Goal: Task Accomplishment & Management: Complete application form

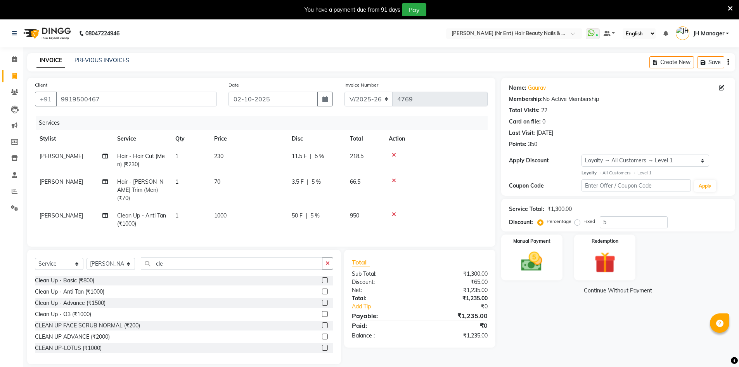
select select "640"
select select "service"
select select "9206"
select select "1: Object"
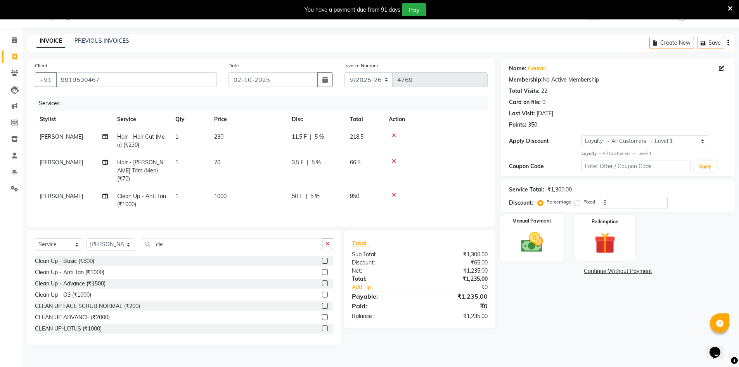
click at [542, 251] on img at bounding box center [532, 241] width 36 height 25
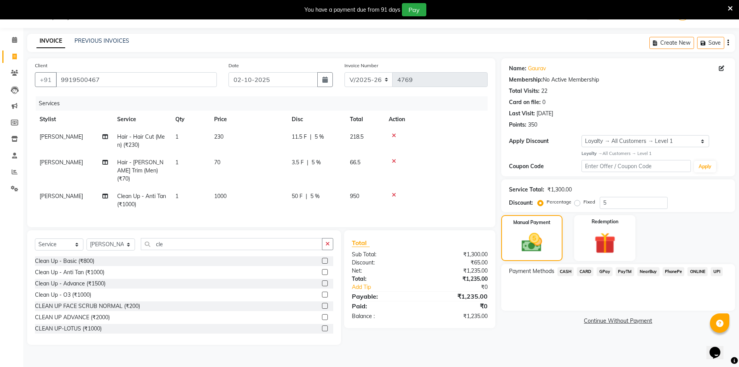
click at [570, 271] on span "CASH" at bounding box center [565, 271] width 17 height 9
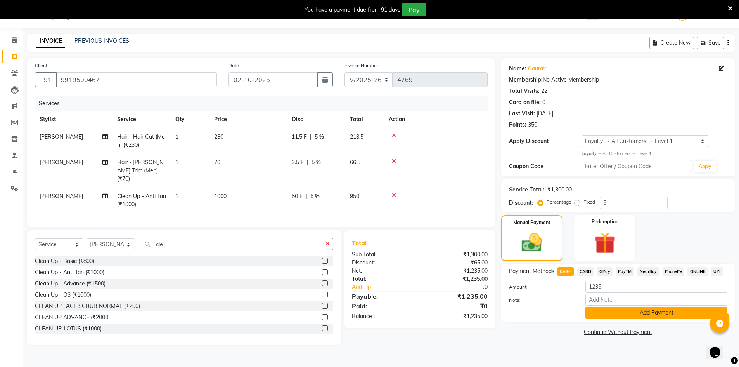
click at [646, 310] on button "Add Payment" at bounding box center [656, 312] width 142 height 12
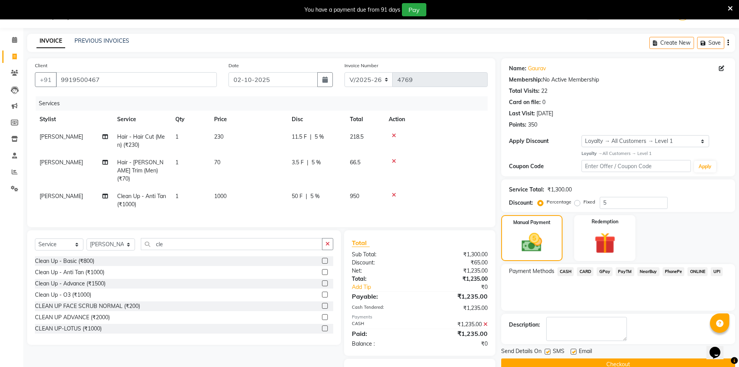
scroll to position [56, 0]
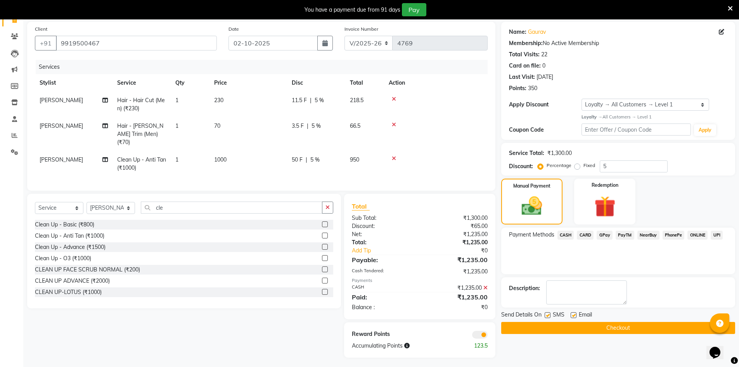
click at [645, 326] on button "Checkout" at bounding box center [618, 328] width 234 height 12
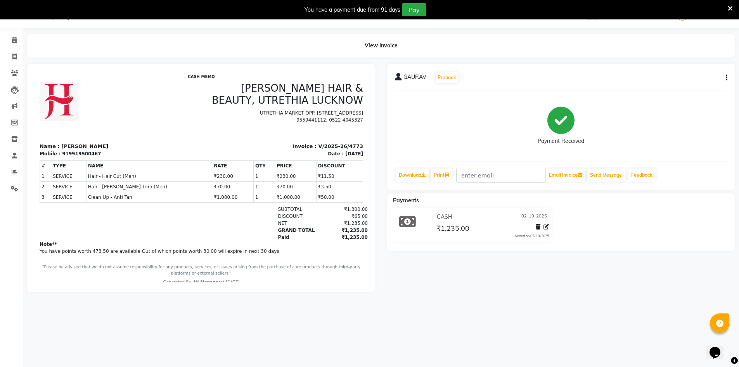
click at [730, 8] on icon at bounding box center [730, 8] width 5 height 7
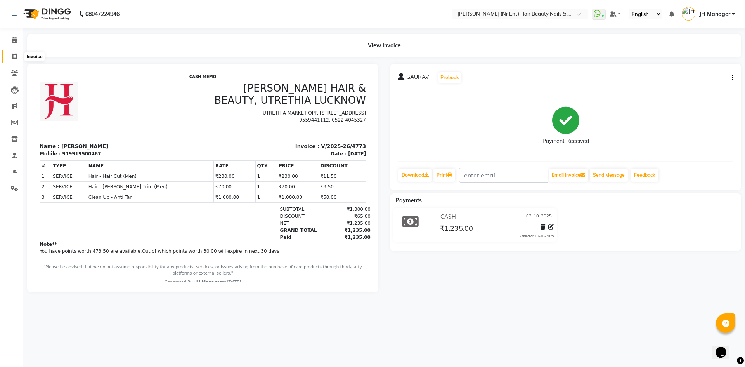
click at [12, 55] on icon at bounding box center [14, 57] width 4 height 6
select select "service"
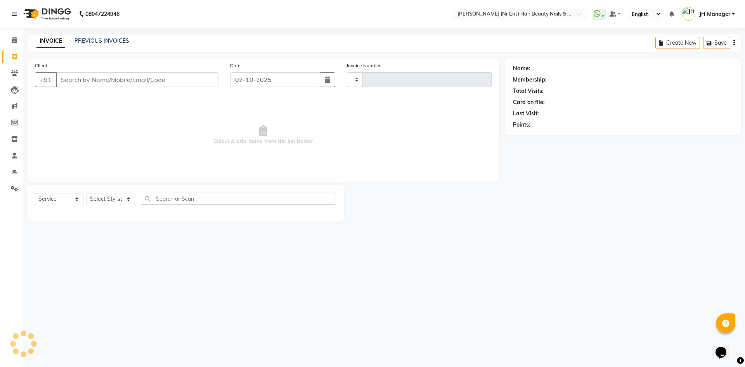
type input "4774"
select select "640"
click at [120, 202] on select "Select Stylist ADNAN ADVANCE ANJALI ANNU B-WAX JH Manager MEMBERSHIP [PERSON_NA…" at bounding box center [111, 199] width 48 height 12
select select "9210"
click at [87, 193] on select "Select Stylist ADNAN ADVANCE ANJALI ANNU B-WAX JH Manager MEMBERSHIP [PERSON_NA…" at bounding box center [111, 199] width 48 height 12
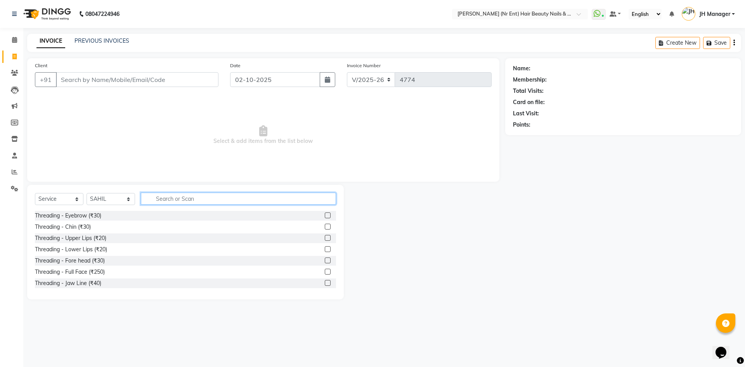
click at [243, 198] on input "text" at bounding box center [238, 198] width 195 height 12
type input "cu"
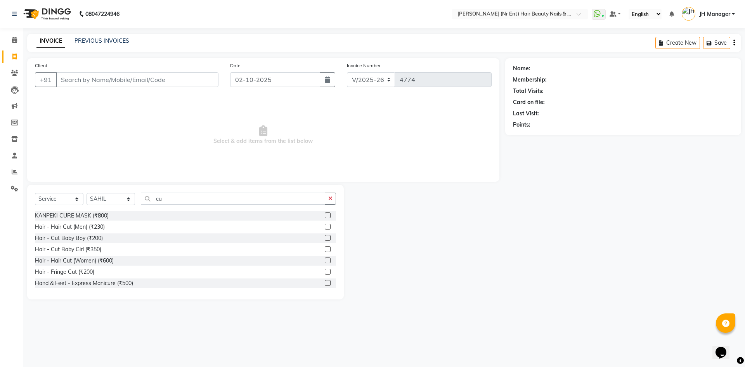
click at [325, 261] on label at bounding box center [328, 260] width 6 height 6
click at [325, 261] on input "checkbox" at bounding box center [327, 260] width 5 height 5
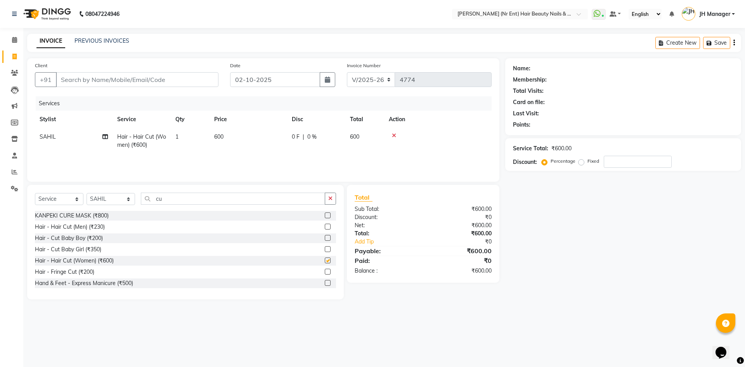
checkbox input "false"
click at [102, 197] on select "Select Stylist ADNAN ADVANCE ANJALI ANNU B-WAX JH Manager MEMBERSHIP [PERSON_NA…" at bounding box center [111, 199] width 48 height 12
select select "92487"
click at [87, 193] on select "Select Stylist ADNAN ADVANCE ANJALI ANNU B-WAX JH Manager MEMBERSHIP [PERSON_NA…" at bounding box center [111, 199] width 48 height 12
click at [325, 215] on label at bounding box center [328, 215] width 6 height 6
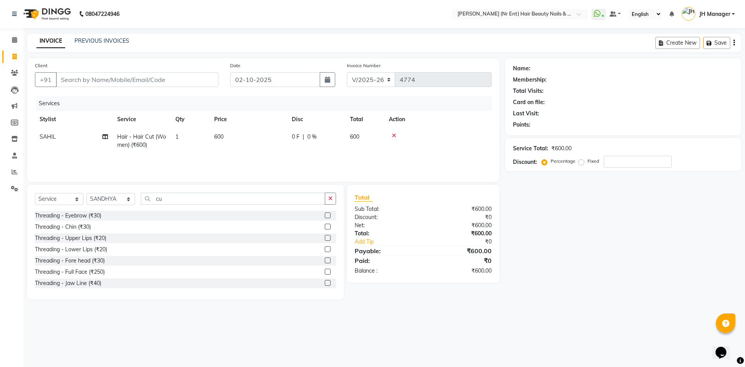
click at [325, 215] on input "checkbox" at bounding box center [327, 215] width 5 height 5
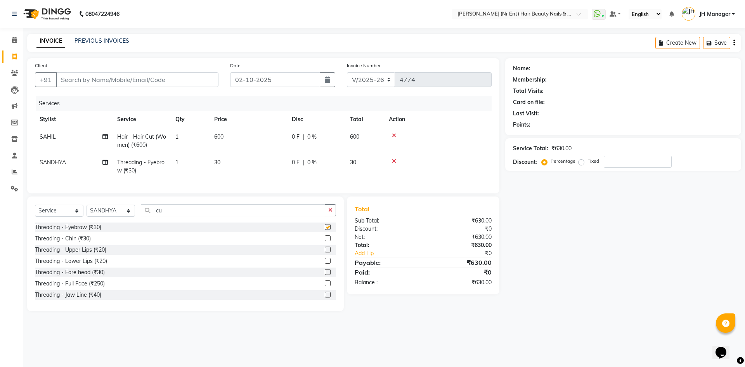
checkbox input "false"
click at [325, 252] on label at bounding box center [328, 249] width 6 height 6
click at [325, 252] on input "checkbox" at bounding box center [327, 249] width 5 height 5
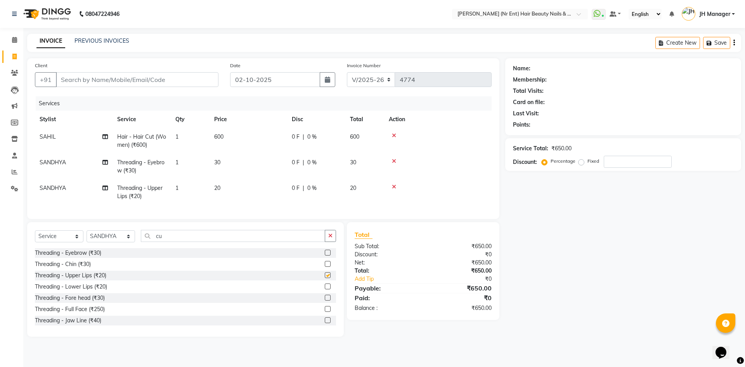
checkbox input "false"
click at [325, 300] on label at bounding box center [328, 297] width 6 height 6
click at [325, 300] on input "checkbox" at bounding box center [327, 297] width 5 height 5
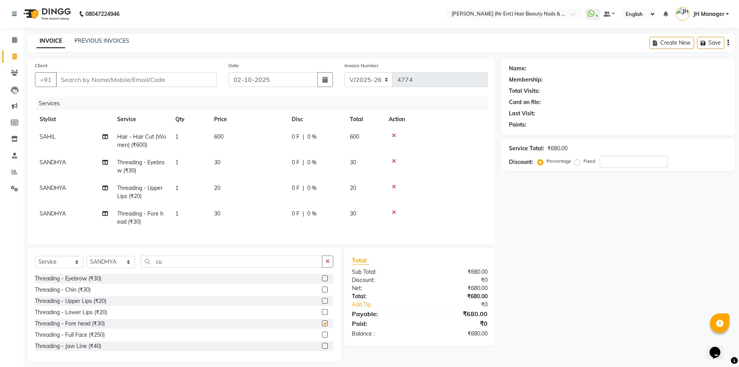
checkbox input "false"
drag, startPoint x: 178, startPoint y: 270, endPoint x: 153, endPoint y: 265, distance: 25.7
click at [153, 265] on input "cu" at bounding box center [232, 261] width 182 height 12
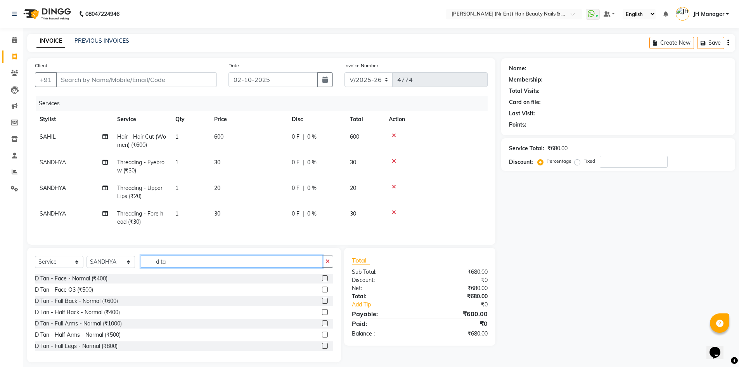
type input "d ta"
click at [322, 292] on label at bounding box center [325, 289] width 6 height 6
click at [322, 292] on input "checkbox" at bounding box center [324, 289] width 5 height 5
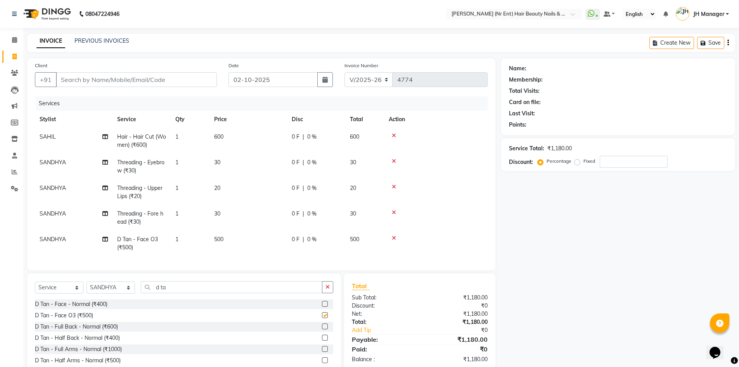
checkbox input "false"
drag, startPoint x: 179, startPoint y: 298, endPoint x: 127, endPoint y: 285, distance: 53.6
click at [127, 285] on div "Select Service Product Membership Package Voucher Prepaid Gift Card Select Styl…" at bounding box center [184, 330] width 314 height 114
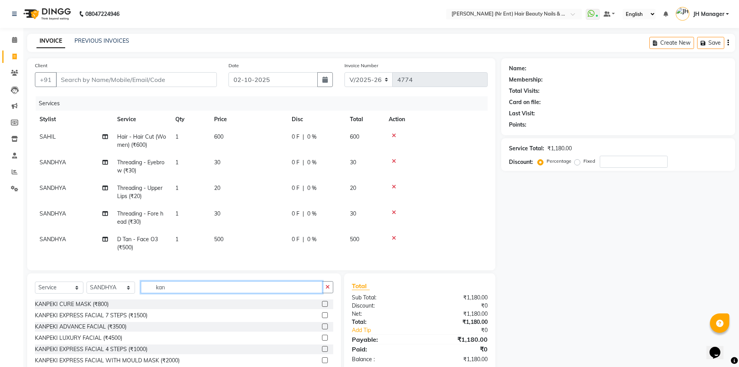
type input "kan"
click at [322, 340] on label at bounding box center [325, 337] width 6 height 6
click at [322, 340] on input "checkbox" at bounding box center [324, 337] width 5 height 5
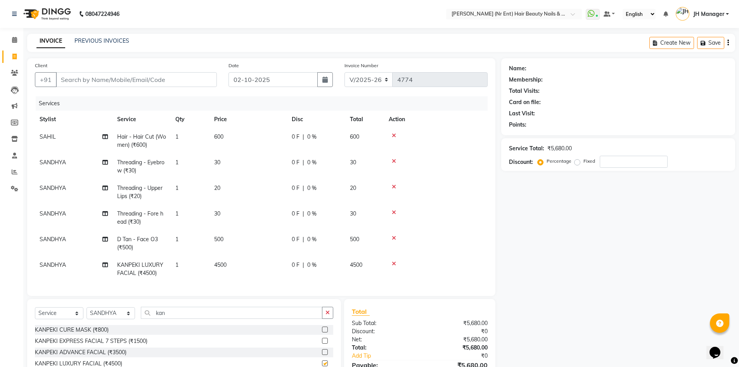
checkbox input "false"
drag, startPoint x: 166, startPoint y: 313, endPoint x: 95, endPoint y: 313, distance: 70.6
click at [95, 313] on div "Select Service Product Membership Package Voucher Prepaid Gift Card Select Styl…" at bounding box center [184, 315] width 298 height 18
type input "full ar"
click at [324, 330] on label at bounding box center [325, 329] width 6 height 6
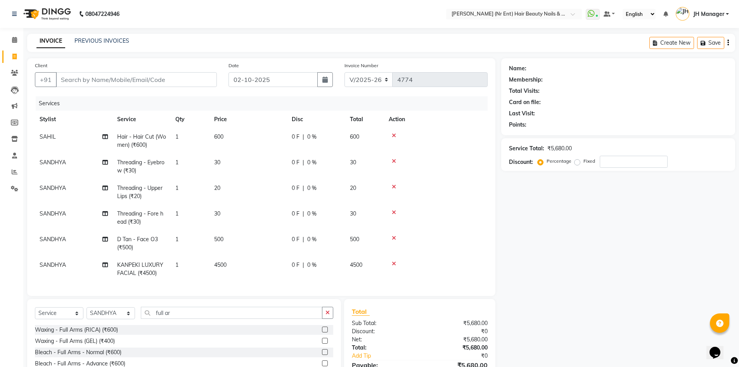
click at [324, 330] on input "checkbox" at bounding box center [324, 329] width 5 height 5
checkbox input "false"
drag, startPoint x: 188, startPoint y: 313, endPoint x: 128, endPoint y: 317, distance: 59.5
click at [128, 317] on div "Select Service Product Membership Package Voucher Prepaid Gift Card Select Styl…" at bounding box center [184, 318] width 298 height 18
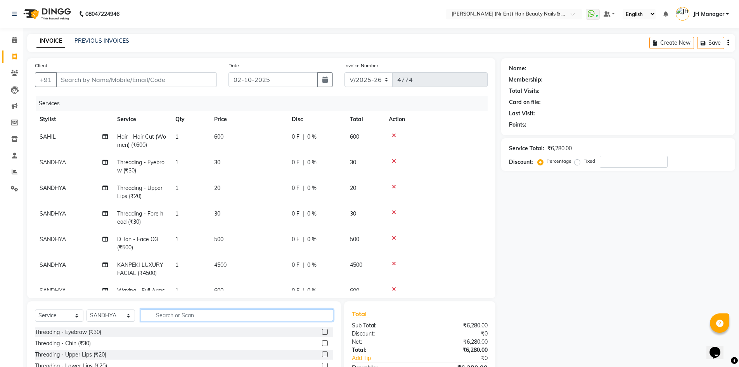
type input "y"
type input "under"
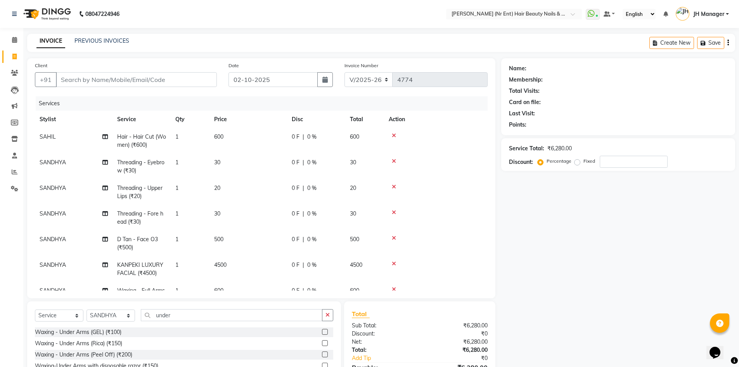
click at [322, 343] on label at bounding box center [325, 343] width 6 height 6
click at [322, 343] on input "checkbox" at bounding box center [324, 343] width 5 height 5
checkbox input "false"
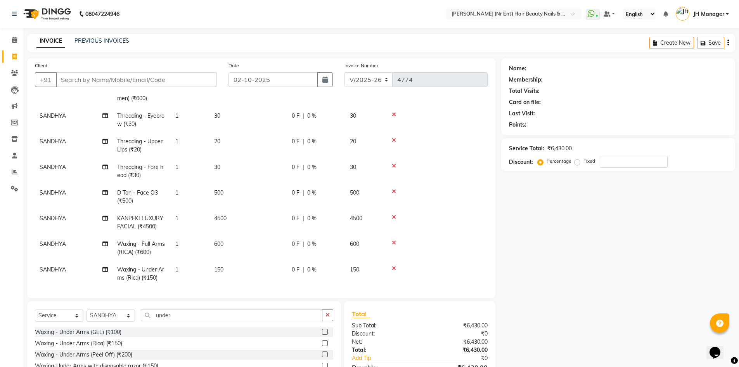
scroll to position [55, 0]
click at [134, 92] on div "Client +91" at bounding box center [126, 77] width 194 height 32
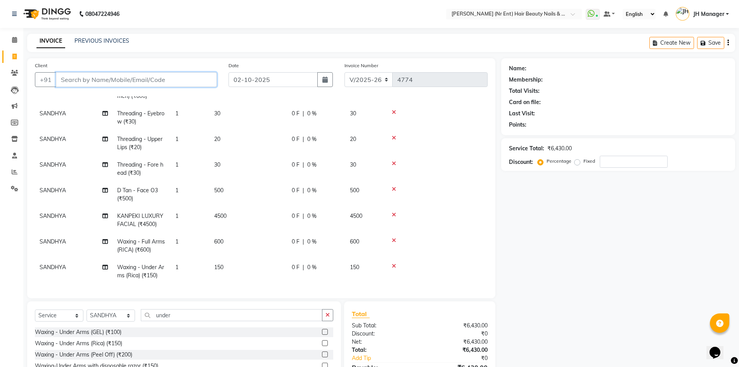
click at [138, 81] on input "Client" at bounding box center [136, 79] width 161 height 15
type input "9"
type input "0"
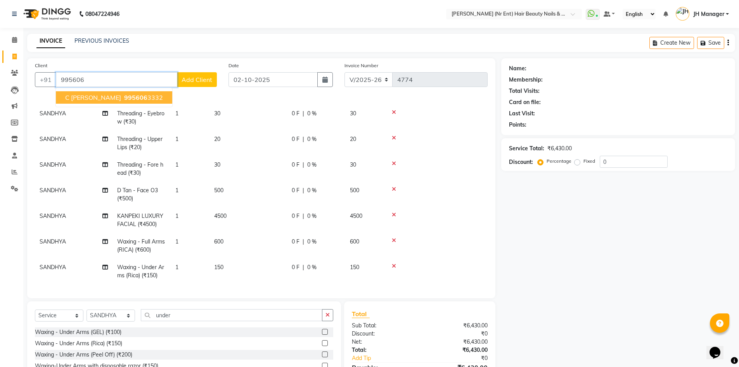
click at [124, 99] on span "995606" at bounding box center [135, 97] width 23 height 8
type input "9956063332"
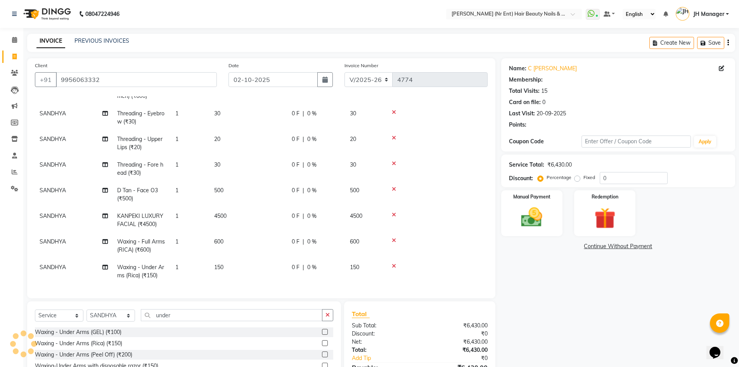
select select "2: Object"
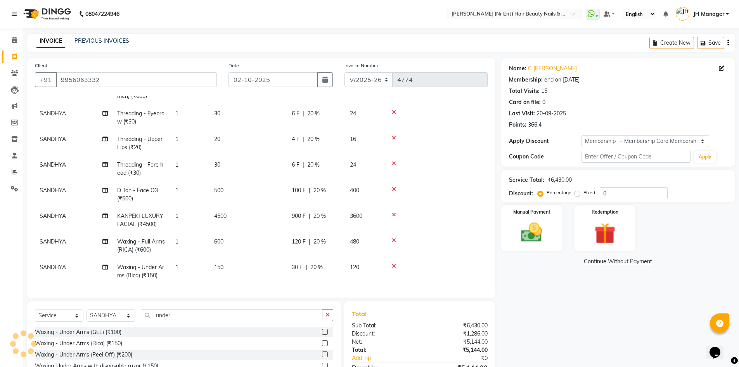
type input "20"
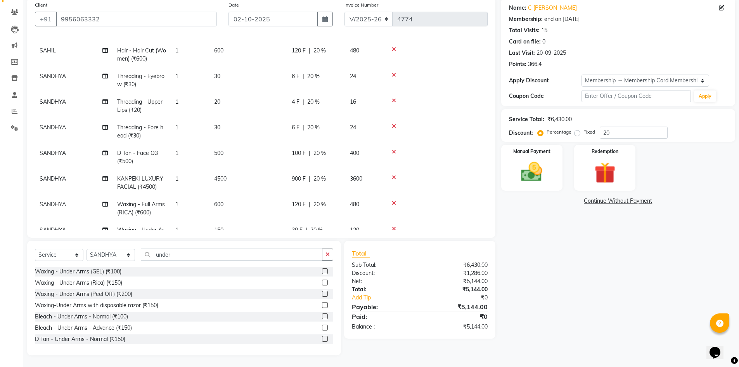
scroll to position [28, 0]
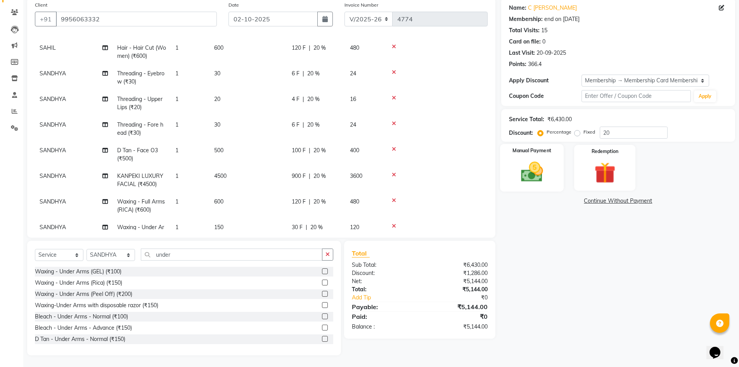
click at [540, 175] on img at bounding box center [532, 171] width 36 height 25
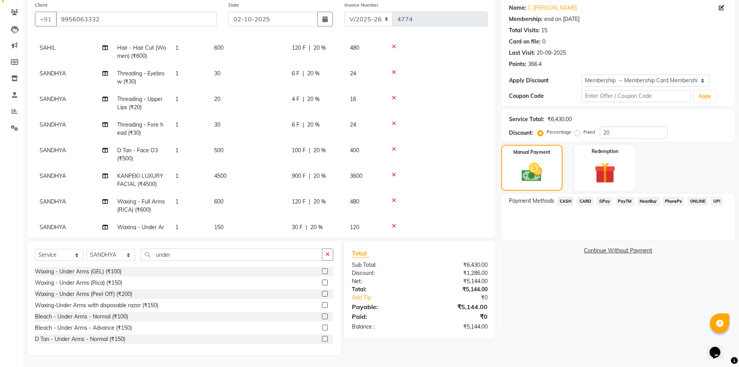
click at [584, 203] on span "CARD" at bounding box center [585, 201] width 17 height 9
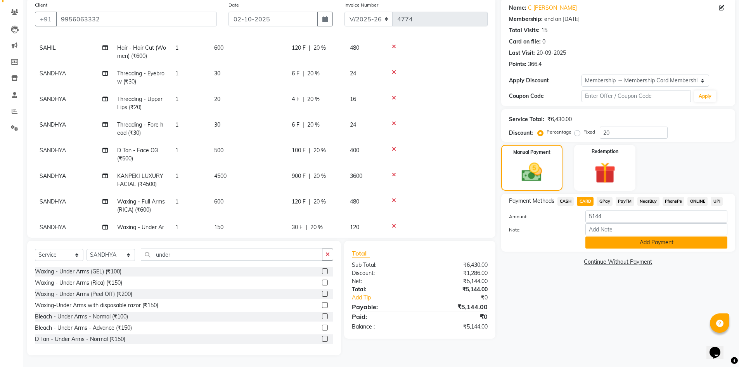
click at [619, 246] on button "Add Payment" at bounding box center [656, 242] width 142 height 12
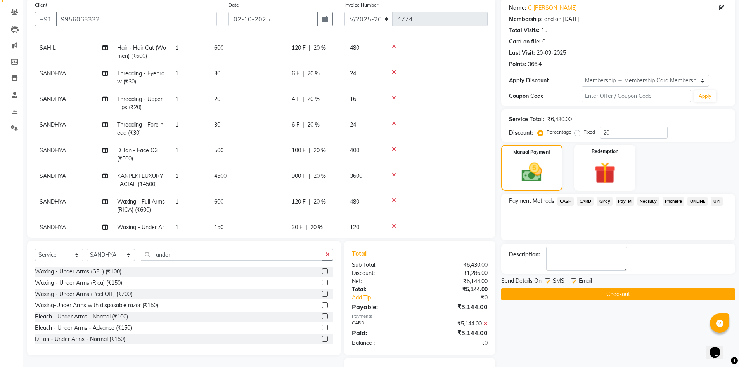
click at [617, 291] on button "Checkout" at bounding box center [618, 294] width 234 height 12
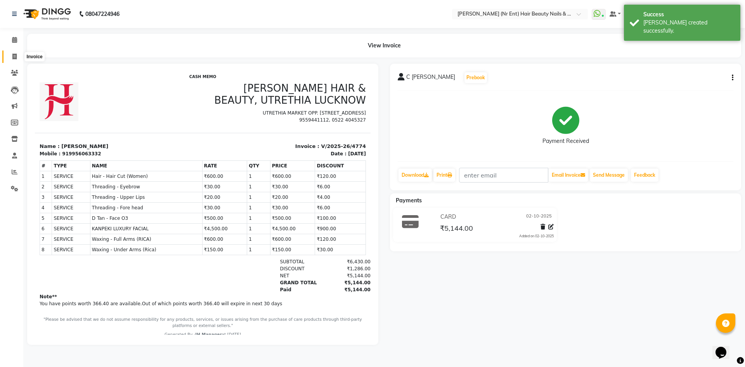
click at [11, 60] on span at bounding box center [15, 56] width 14 height 9
select select "service"
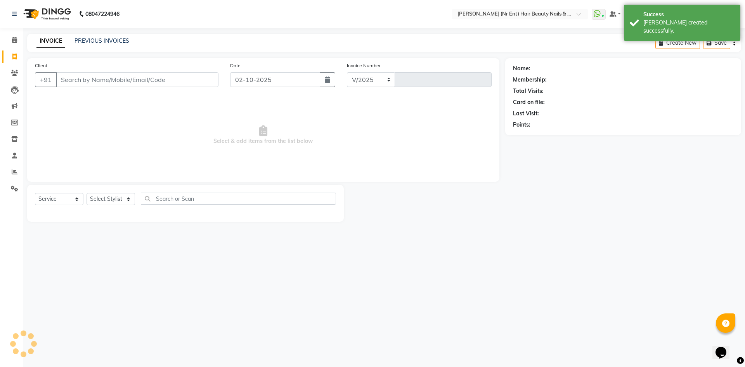
select select "640"
type input "4775"
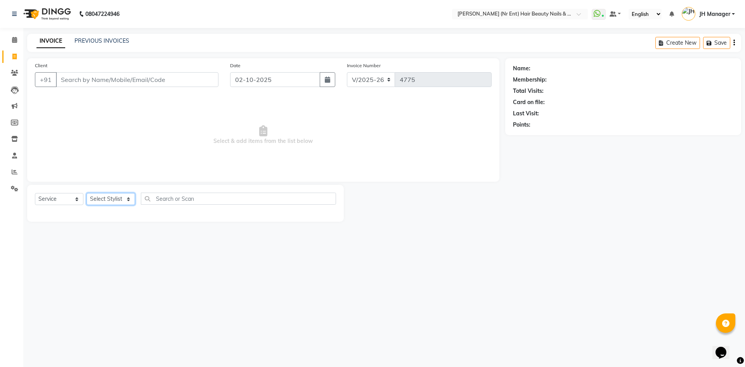
click at [103, 199] on select "Select Stylist" at bounding box center [111, 199] width 48 height 12
click at [131, 73] on input "Client" at bounding box center [137, 79] width 163 height 15
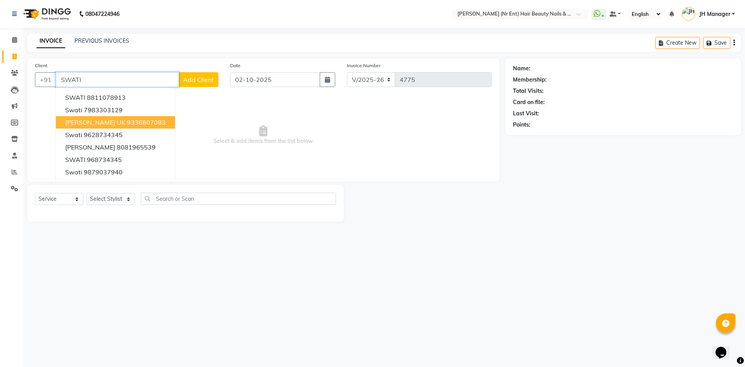
click at [161, 125] on ngb-highlight "9336607083" at bounding box center [146, 122] width 39 height 8
type input "9336607083"
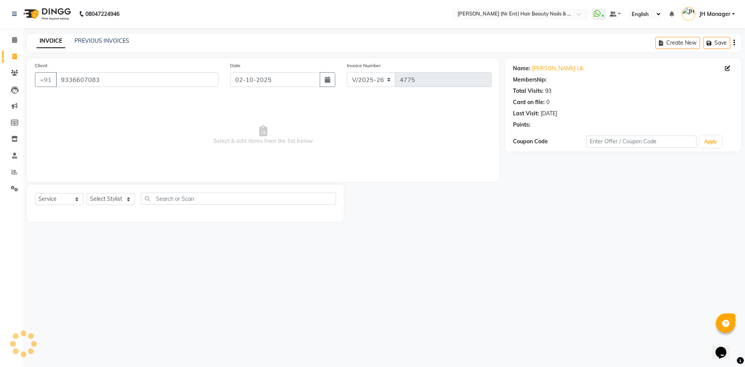
select select "2: Object"
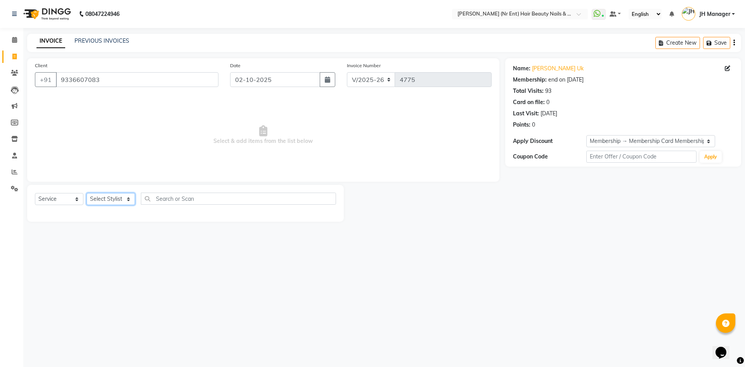
click at [106, 201] on select "Select Stylist" at bounding box center [111, 199] width 48 height 12
click at [107, 200] on select "Select Stylist" at bounding box center [111, 199] width 48 height 12
click at [111, 196] on select "Select Stylist" at bounding box center [111, 199] width 48 height 12
click at [221, 177] on div "Client [PHONE_NUMBER] Date [DATE] Invoice Number V/2025 V/[PHONE_NUMBER] Select…" at bounding box center [263, 119] width 472 height 123
click at [114, 199] on select "Select Stylist" at bounding box center [111, 199] width 48 height 12
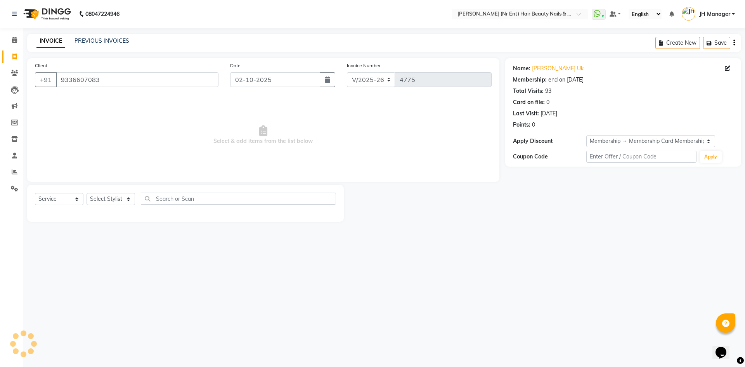
click at [199, 171] on span "Select & add items from the list below" at bounding box center [263, 135] width 457 height 78
click at [122, 194] on select "Select Stylist" at bounding box center [111, 199] width 48 height 12
click at [115, 200] on select "Select Stylist" at bounding box center [111, 199] width 48 height 12
click at [123, 193] on select "Select Stylist" at bounding box center [111, 199] width 48 height 12
click at [126, 197] on select "Select Stylist" at bounding box center [111, 199] width 48 height 12
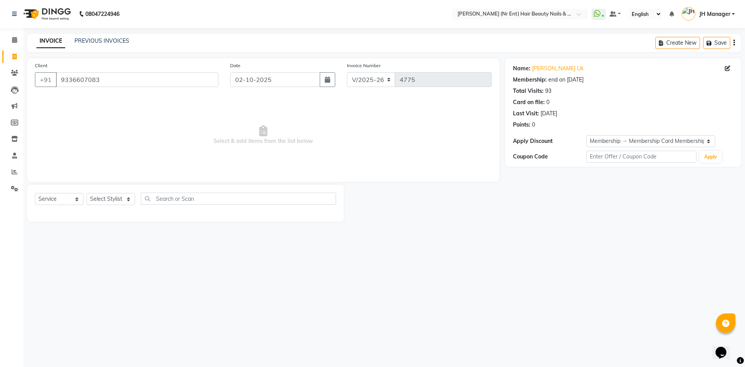
click at [223, 152] on span "Select & add items from the list below" at bounding box center [263, 135] width 457 height 78
click at [108, 203] on select "Select Stylist" at bounding box center [111, 199] width 48 height 12
click at [180, 199] on input "text" at bounding box center [238, 198] width 195 height 12
click at [121, 200] on select "Select Stylist" at bounding box center [111, 199] width 48 height 12
click at [231, 201] on input "text" at bounding box center [238, 198] width 195 height 12
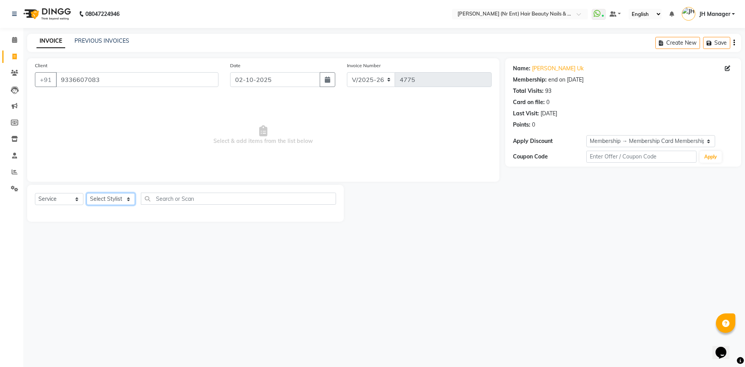
click at [99, 205] on select "Select Stylist" at bounding box center [111, 199] width 48 height 12
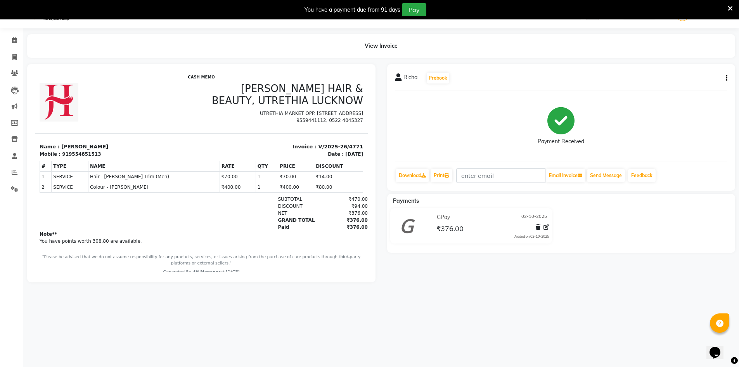
scroll to position [19, 0]
click at [14, 58] on icon at bounding box center [14, 57] width 4 height 6
select select "service"
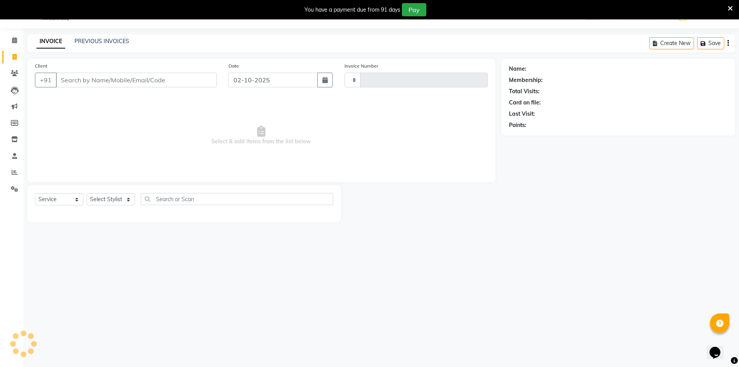
type input "4772"
select select "640"
click at [125, 198] on select "Select Stylist ADNAN ADVANCE ANJALI ANNU B-WAX JH Manager MEMBERSHIP [PERSON_NA…" at bounding box center [111, 199] width 48 height 12
select select "9207"
click at [87, 193] on select "Select Stylist ADNAN ADVANCE ANJALI ANNU B-WAX JH Manager MEMBERSHIP [PERSON_NA…" at bounding box center [111, 199] width 48 height 12
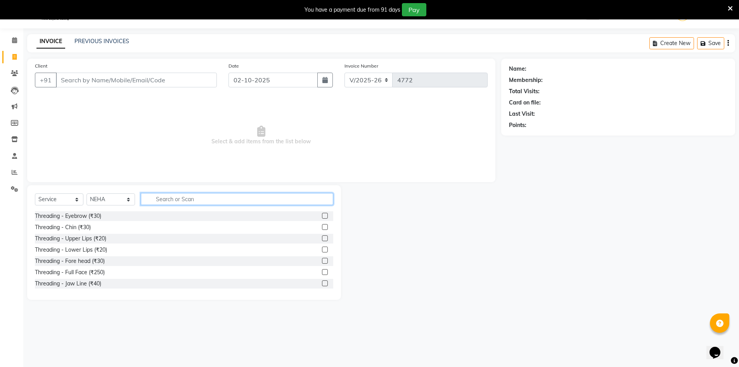
click at [209, 201] on input "text" at bounding box center [237, 199] width 192 height 12
click at [322, 217] on label at bounding box center [325, 216] width 6 height 6
click at [322, 217] on input "checkbox" at bounding box center [324, 215] width 5 height 5
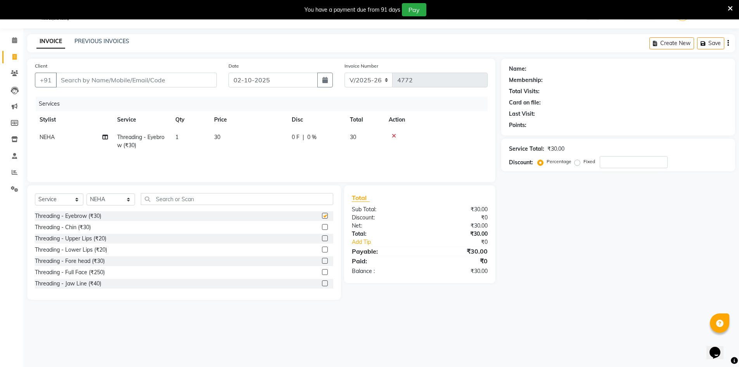
checkbox input "false"
click at [141, 78] on input "Client" at bounding box center [136, 80] width 161 height 15
type input "8"
type input "0"
click at [90, 100] on span "895326" at bounding box center [94, 98] width 23 height 8
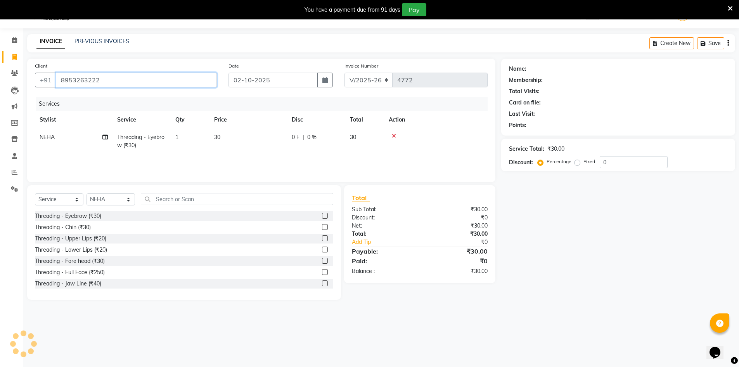
type input "8953263222"
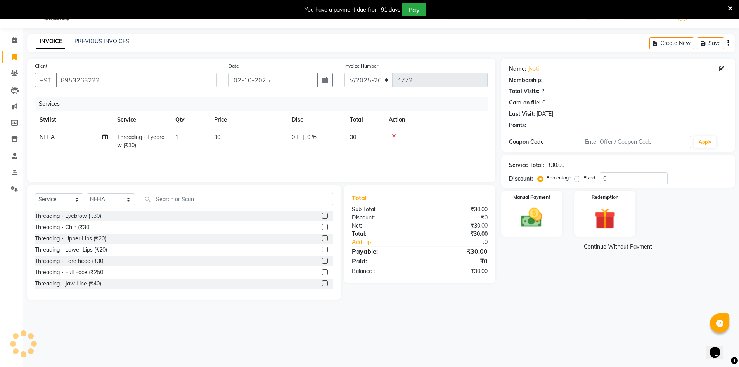
select select "1: Object"
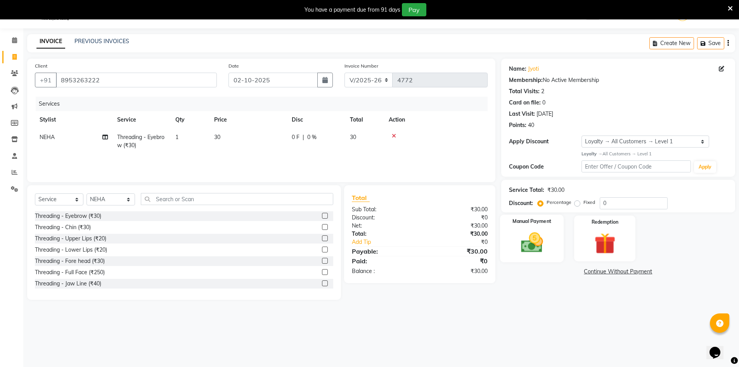
click at [533, 241] on img at bounding box center [532, 242] width 36 height 25
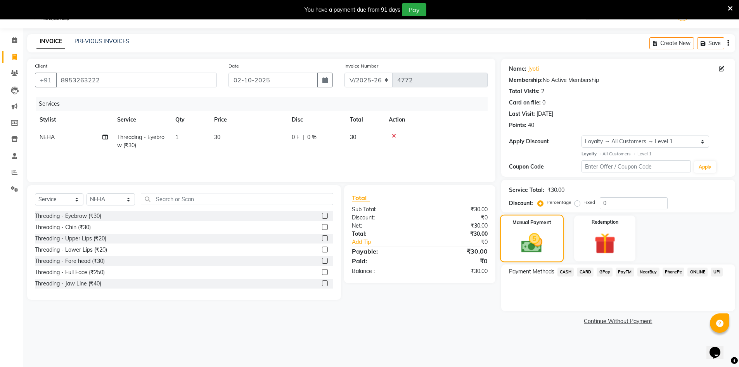
click at [530, 244] on img at bounding box center [531, 242] width 35 height 24
click at [607, 272] on span "GPay" at bounding box center [605, 271] width 16 height 9
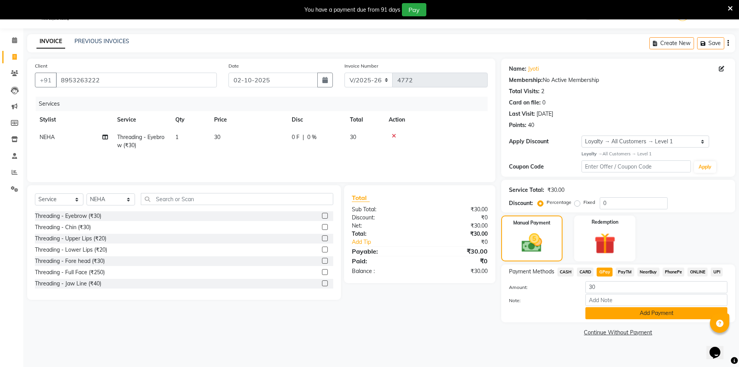
click at [647, 308] on button "Add Payment" at bounding box center [656, 313] width 142 height 12
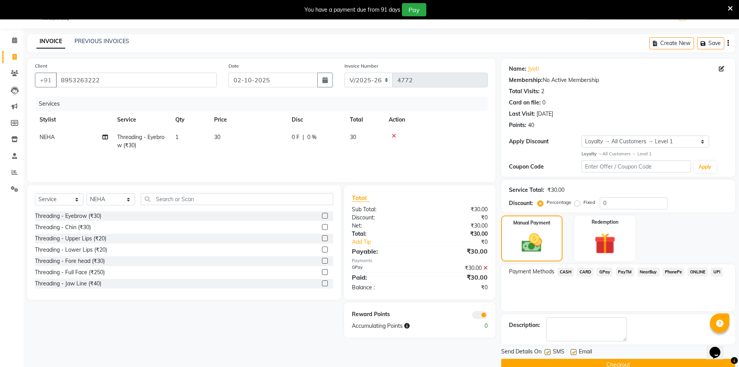
scroll to position [35, 0]
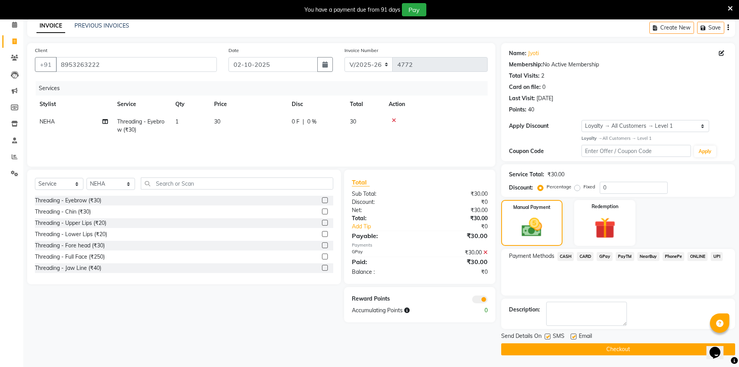
click at [609, 351] on button "Checkout" at bounding box center [618, 349] width 234 height 12
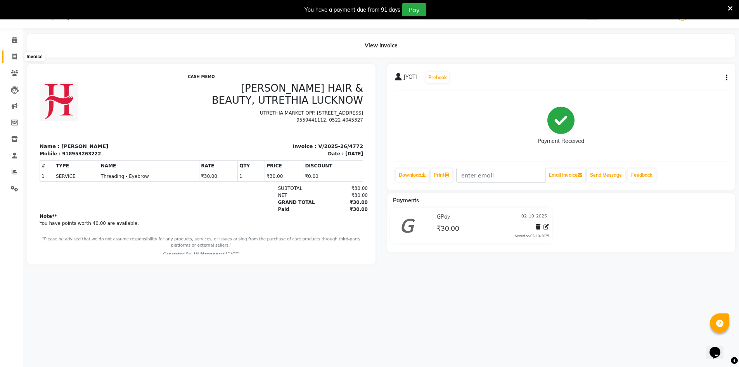
click at [14, 55] on icon at bounding box center [14, 57] width 4 height 6
select select "640"
select select "service"
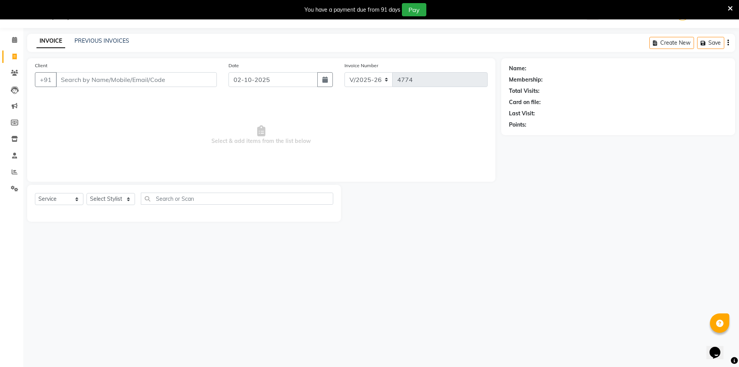
click at [730, 8] on icon at bounding box center [730, 8] width 5 height 7
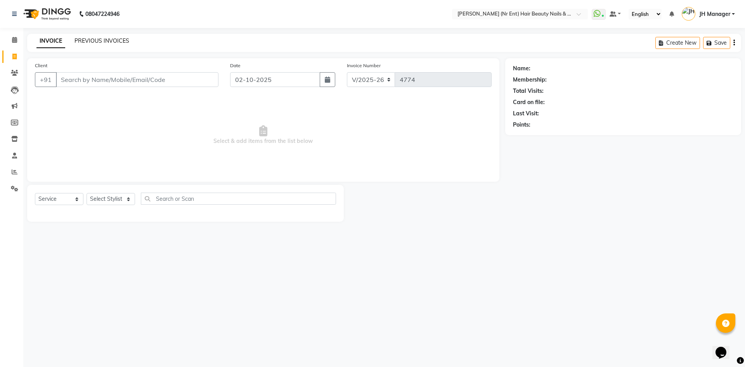
click at [114, 37] on link "PREVIOUS INVOICES" at bounding box center [101, 40] width 55 height 7
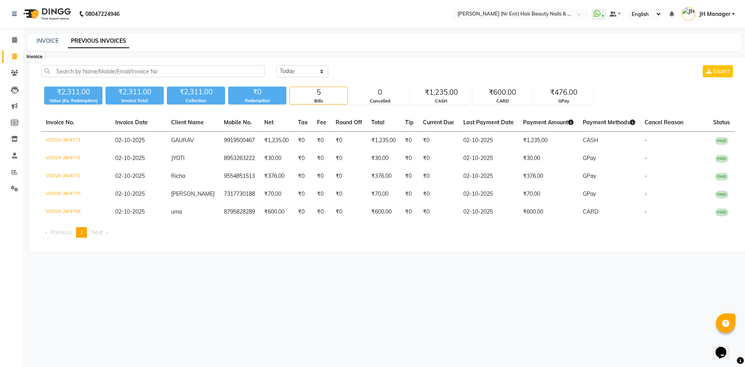
click at [17, 54] on icon at bounding box center [14, 57] width 4 height 6
select select "service"
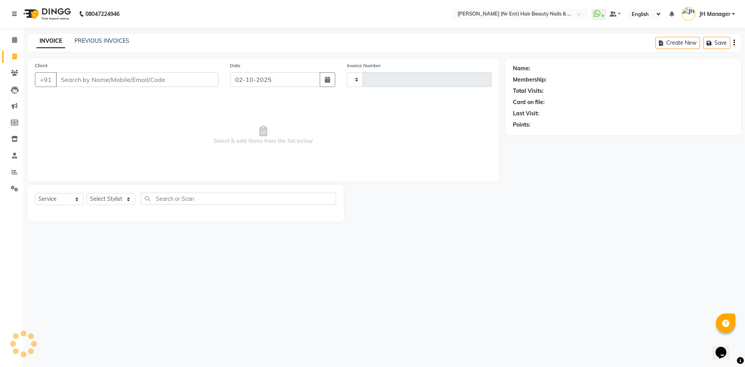
type input "4775"
select select "640"
click at [95, 37] on link "PREVIOUS INVOICES" at bounding box center [101, 40] width 55 height 7
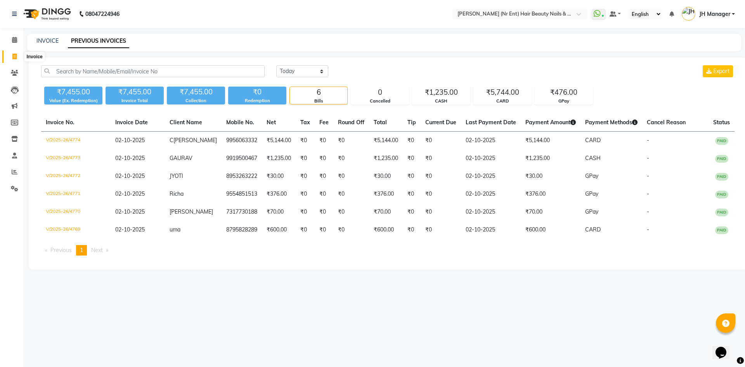
click at [16, 55] on icon at bounding box center [14, 57] width 4 height 6
select select "service"
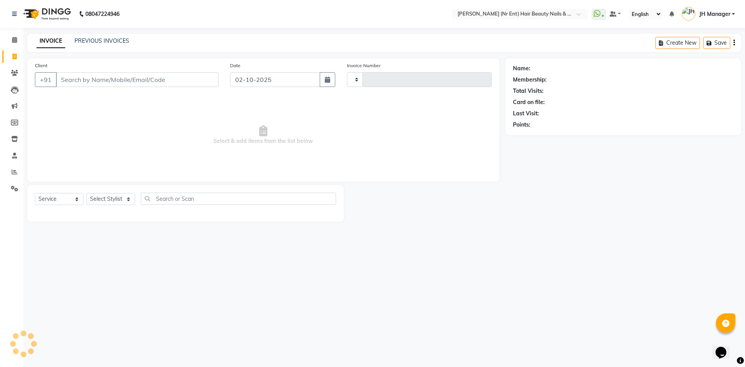
type input "4775"
select select "640"
click at [102, 201] on select "Select Stylist ADNAN ADVANCE ANJALI ANNU B-WAX JH Manager MEMBERSHIP [PERSON_NA…" at bounding box center [111, 199] width 48 height 12
select select "13395"
click at [87, 193] on select "Select Stylist ADNAN ADVANCE ANJALI ANNU B-WAX JH Manager MEMBERSHIP [PERSON_NA…" at bounding box center [111, 199] width 48 height 12
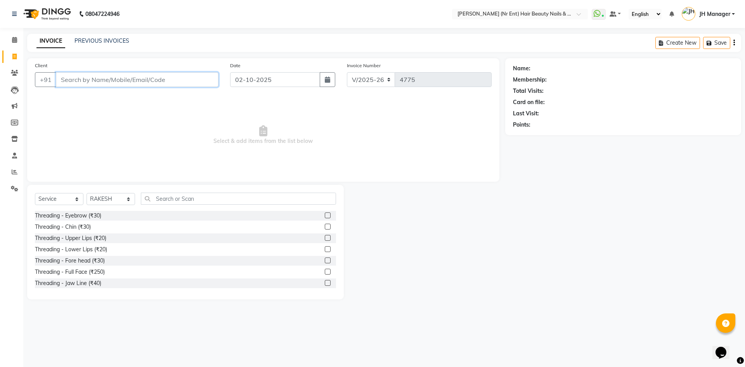
click at [159, 76] on input "Client" at bounding box center [137, 79] width 163 height 15
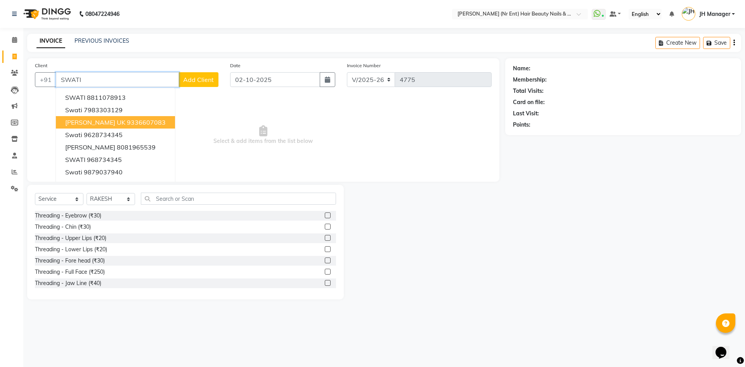
click at [162, 119] on ngb-highlight "9336607083" at bounding box center [146, 122] width 39 height 8
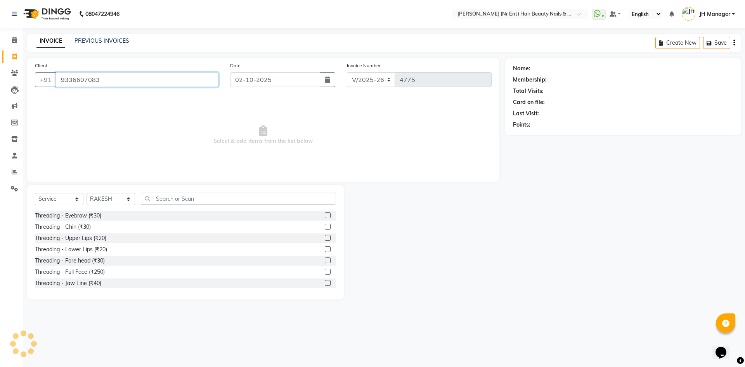
type input "9336607083"
select select "2: Object"
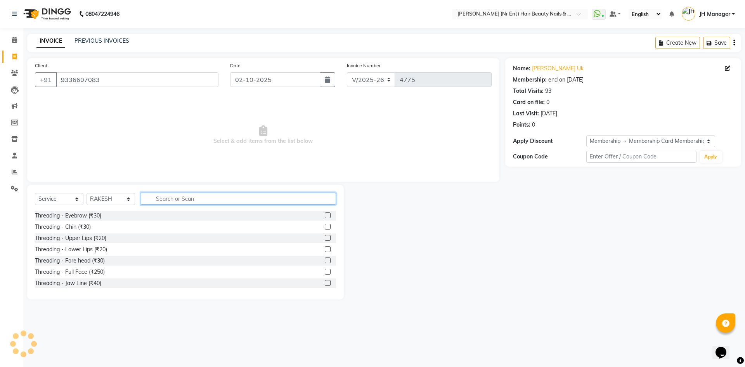
click at [258, 204] on input "text" at bounding box center [238, 198] width 195 height 12
type input "WASH"
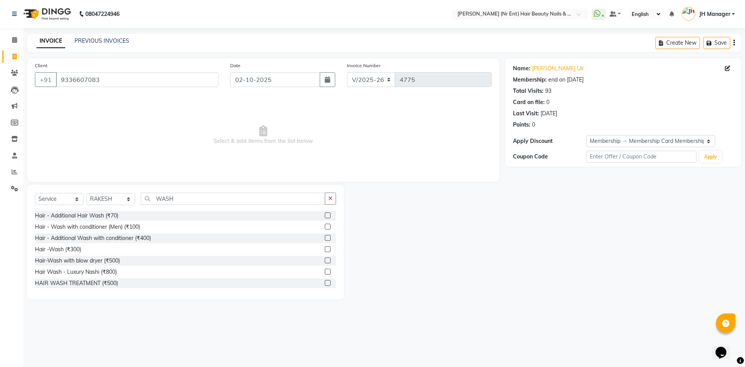
click at [325, 259] on label at bounding box center [328, 260] width 6 height 6
click at [325, 259] on input "checkbox" at bounding box center [327, 260] width 5 height 5
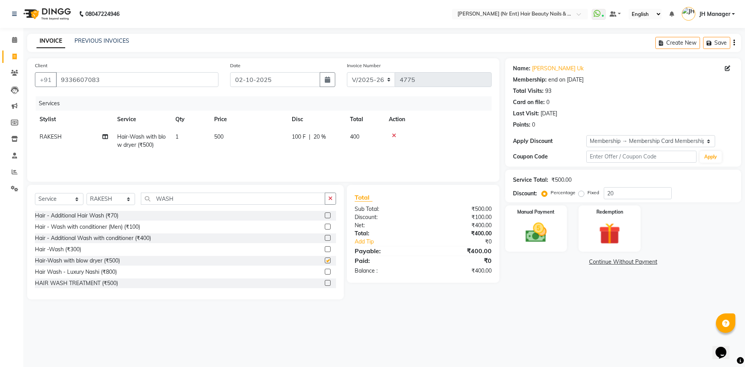
checkbox input "false"
click at [542, 228] on img at bounding box center [536, 233] width 36 height 26
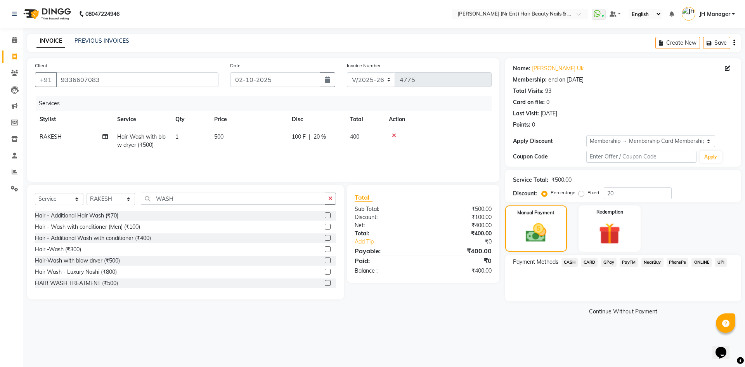
click at [607, 263] on span "GPay" at bounding box center [609, 262] width 16 height 9
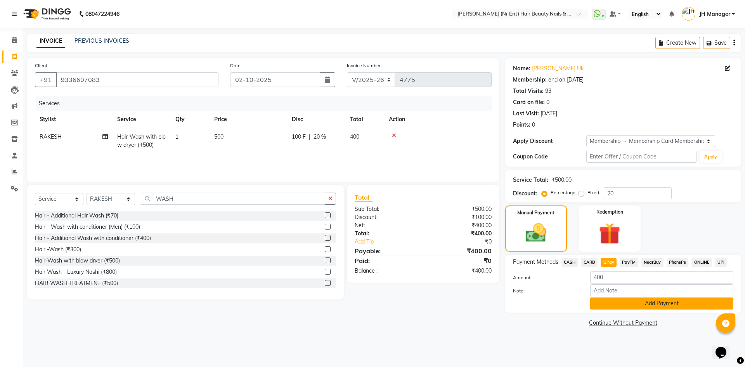
click at [631, 298] on button "Add Payment" at bounding box center [661, 303] width 143 height 12
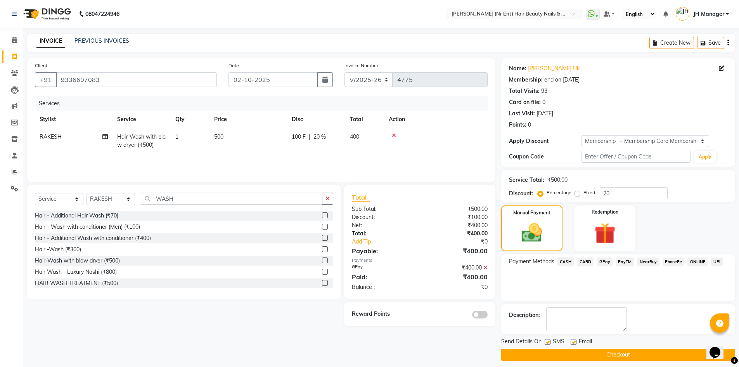
click at [628, 353] on button "Checkout" at bounding box center [618, 354] width 234 height 12
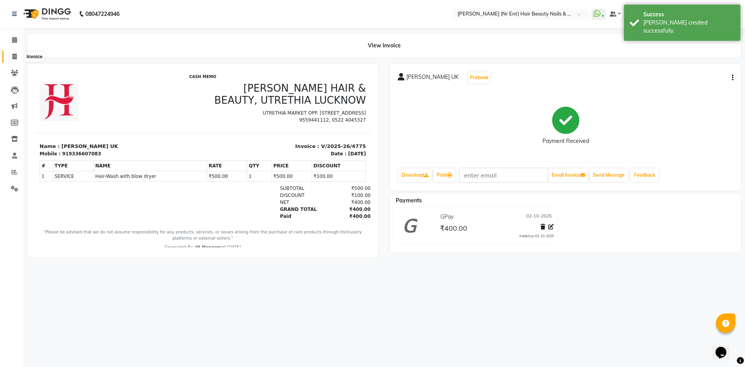
click at [14, 54] on icon at bounding box center [14, 57] width 4 height 6
select select "service"
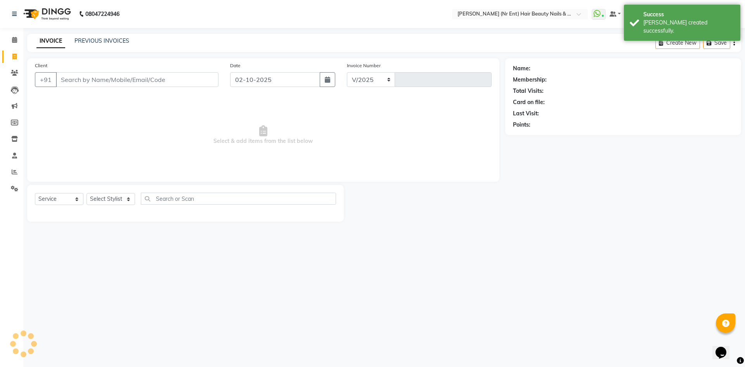
select select "640"
type input "4776"
